Goal: Task Accomplishment & Management: Manage account settings

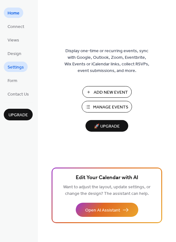
click at [8, 70] on span "Settings" at bounding box center [16, 67] width 16 height 7
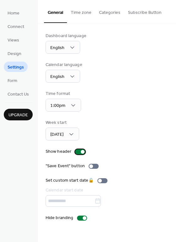
click at [75, 152] on div at bounding box center [80, 151] width 10 height 5
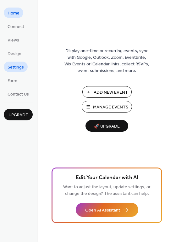
drag, startPoint x: 9, startPoint y: 67, endPoint x: 19, endPoint y: 67, distance: 9.1
click at [19, 67] on span "Settings" at bounding box center [16, 67] width 16 height 7
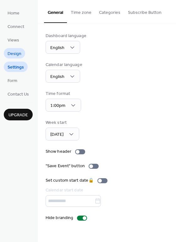
click at [16, 54] on span "Design" at bounding box center [15, 54] width 14 height 7
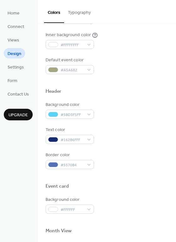
scroll to position [125, 0]
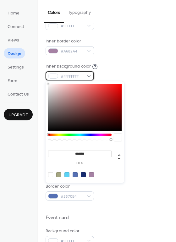
click at [76, 77] on span "#FFFFFFFF" at bounding box center [72, 76] width 23 height 7
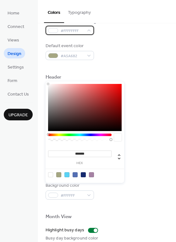
scroll to position [188, 0]
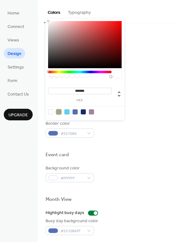
click at [57, 112] on div at bounding box center [58, 111] width 5 height 5
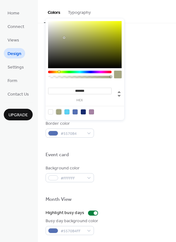
click at [49, 113] on div at bounding box center [50, 111] width 5 height 5
type input "*******"
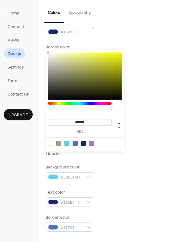
scroll to position [94, 0]
click at [146, 71] on div "Inner border color #A682A4" at bounding box center [106, 77] width 122 height 17
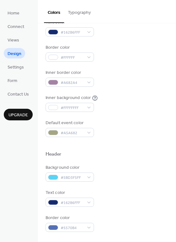
scroll to position [63, 0]
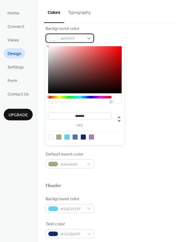
click at [56, 39] on div at bounding box center [53, 38] width 10 height 5
click at [66, 137] on div at bounding box center [66, 136] width 5 height 5
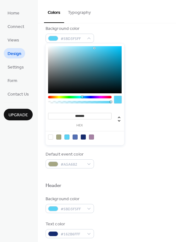
click at [90, 139] on div at bounding box center [85, 137] width 80 height 12
click at [74, 138] on div at bounding box center [74, 136] width 5 height 5
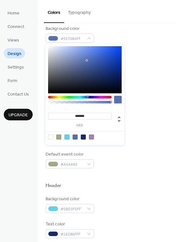
drag, startPoint x: 110, startPoint y: 103, endPoint x: 98, endPoint y: 102, distance: 12.9
click at [98, 102] on div at bounding box center [79, 102] width 63 height 3
click at [76, 102] on div at bounding box center [79, 102] width 61 height 3
click at [50, 135] on div at bounding box center [50, 136] width 5 height 5
type input "***"
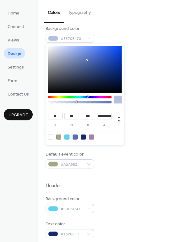
type input "***"
type input "*"
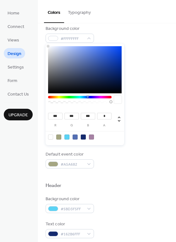
click at [139, 47] on div "Background color #FFFFFFFF Text color #162B6FFF Border color #FFFFFF Inner bord…" at bounding box center [106, 96] width 122 height 143
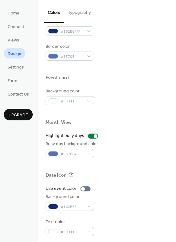
scroll to position [268, 0]
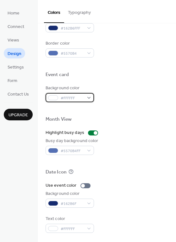
click at [67, 97] on span "#FFFFFF" at bounding box center [72, 98] width 23 height 7
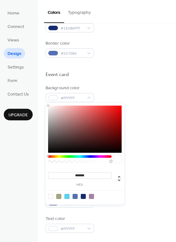
click at [77, 198] on div at bounding box center [74, 196] width 5 height 5
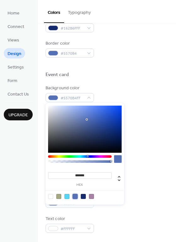
type input "**"
click at [74, 161] on div at bounding box center [79, 161] width 61 height 3
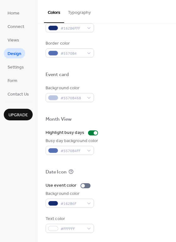
click at [106, 95] on div "Background color #5570B468" at bounding box center [106, 93] width 122 height 17
